Goal: Task Accomplishment & Management: Use online tool/utility

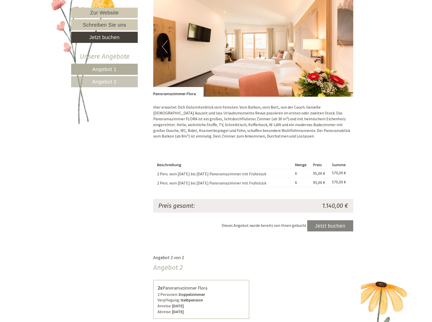
scroll to position [381, 0]
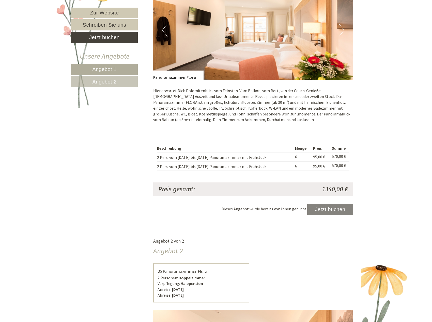
click at [121, 85] on link "Angebot 2" at bounding box center [104, 81] width 67 height 11
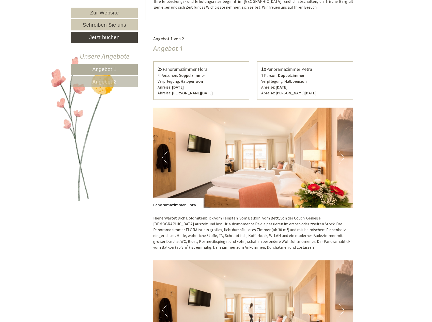
scroll to position [203, 0]
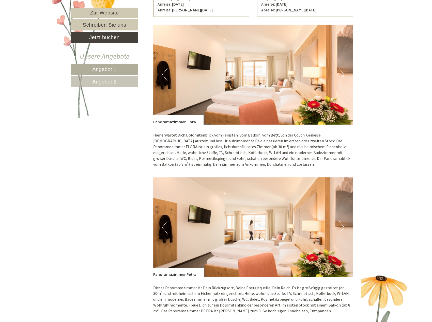
scroll to position [406, 0]
